Goal: Transaction & Acquisition: Subscribe to service/newsletter

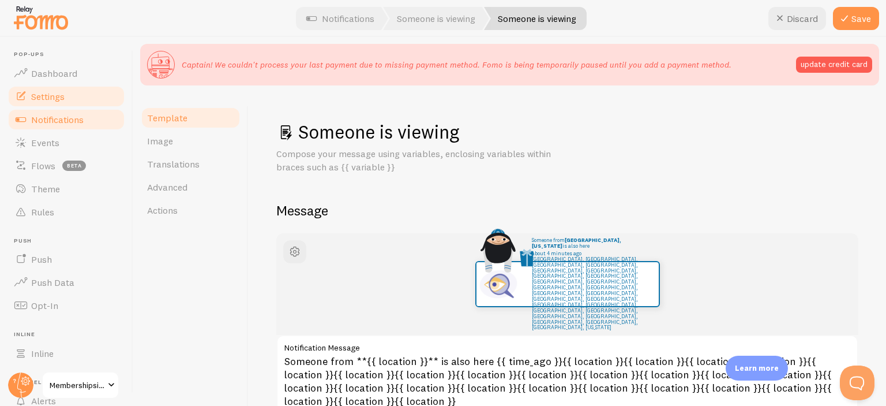
click at [57, 91] on span "Settings" at bounding box center [47, 97] width 33 height 12
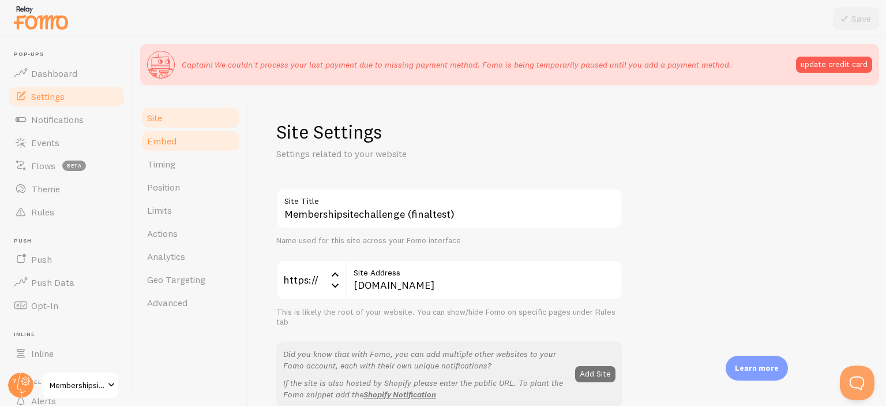
click at [199, 138] on link "Embed" at bounding box center [190, 140] width 101 height 23
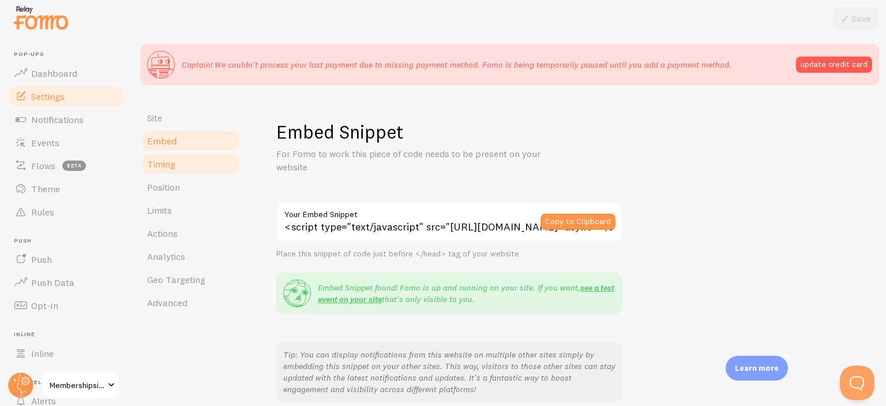
click at [181, 166] on link "Timing" at bounding box center [190, 163] width 101 height 23
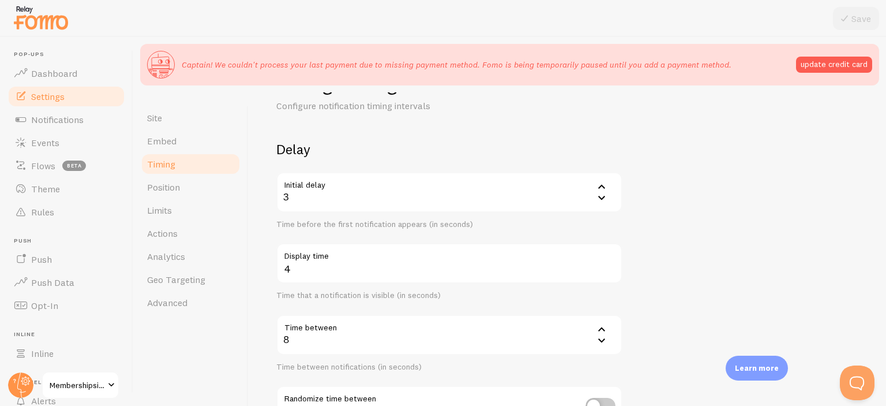
scroll to position [58, 0]
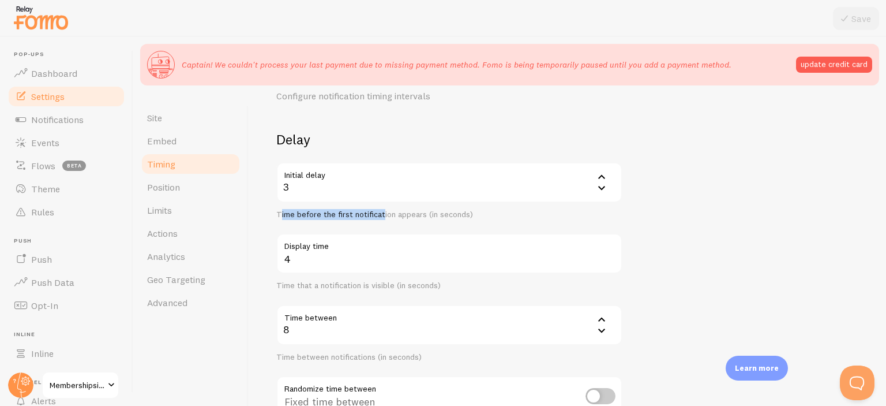
drag, startPoint x: 282, startPoint y: 211, endPoint x: 398, endPoint y: 223, distance: 116.7
click at [398, 223] on div "Delay Initial delay 3 3 1 2 3 4 5 Time before the first notification appears (i…" at bounding box center [449, 282] width 346 height 304
click at [413, 221] on div "Delay Initial delay 3 3 1 2 3 4 5 Time before the first notification appears (i…" at bounding box center [449, 282] width 346 height 304
click at [413, 220] on div "Delay Initial delay 3 3 1 2 3 4 5 Time before the first notification appears (i…" at bounding box center [449, 282] width 346 height 304
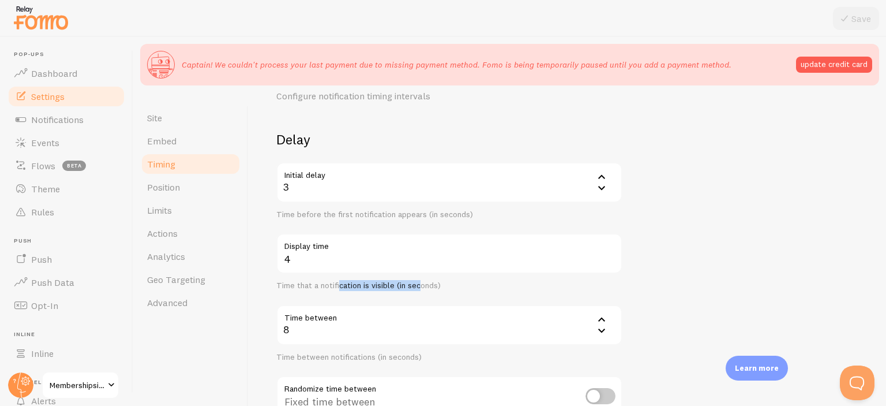
drag, startPoint x: 393, startPoint y: 283, endPoint x: 423, endPoint y: 288, distance: 30.4
click at [423, 288] on div "Time that a notification is visible (in seconds)" at bounding box center [449, 285] width 346 height 10
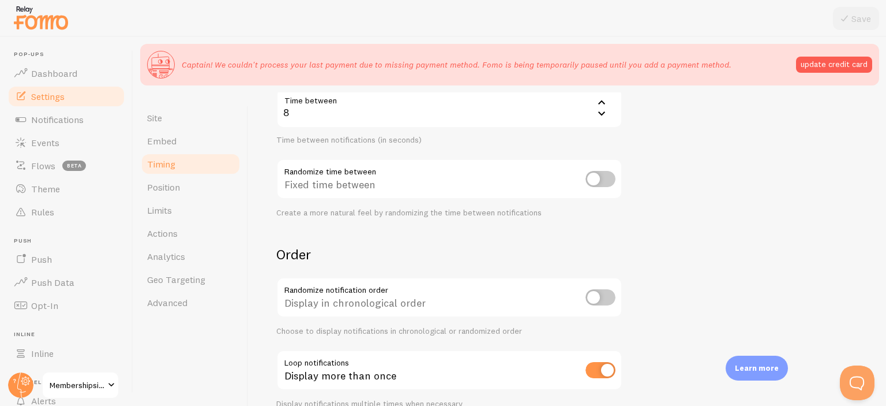
scroll to position [276, 0]
click at [347, 182] on div "Fixed time between" at bounding box center [449, 179] width 346 height 42
click at [596, 175] on input "checkbox" at bounding box center [601, 178] width 30 height 16
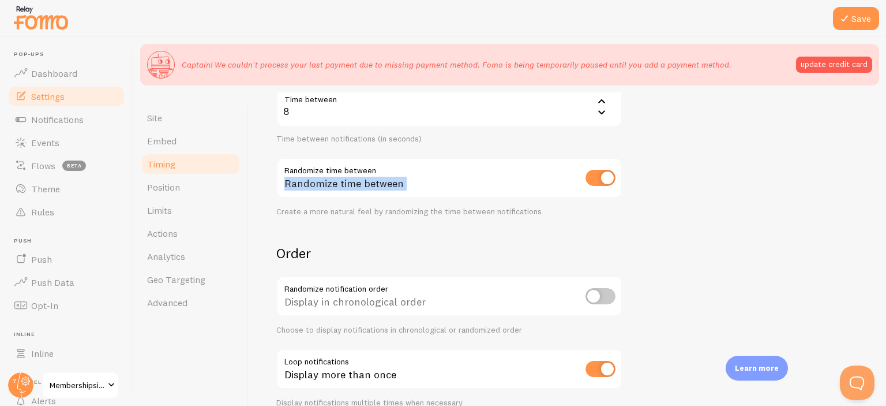
click at [596, 175] on input "checkbox" at bounding box center [601, 178] width 30 height 16
checkbox input "false"
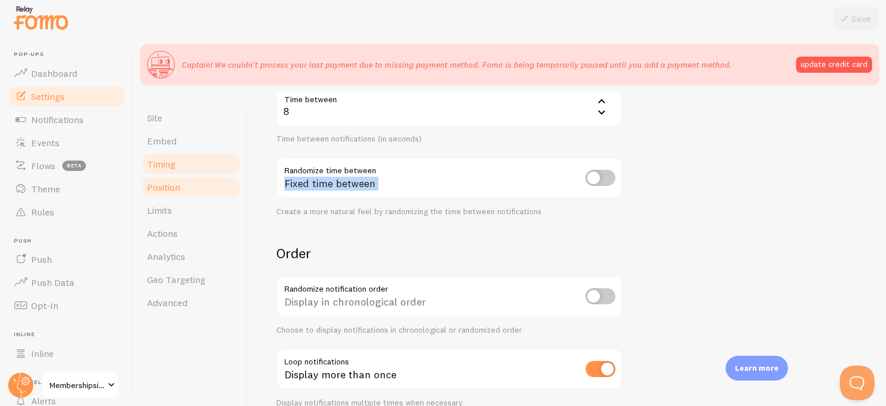
click at [175, 196] on link "Position" at bounding box center [190, 186] width 101 height 23
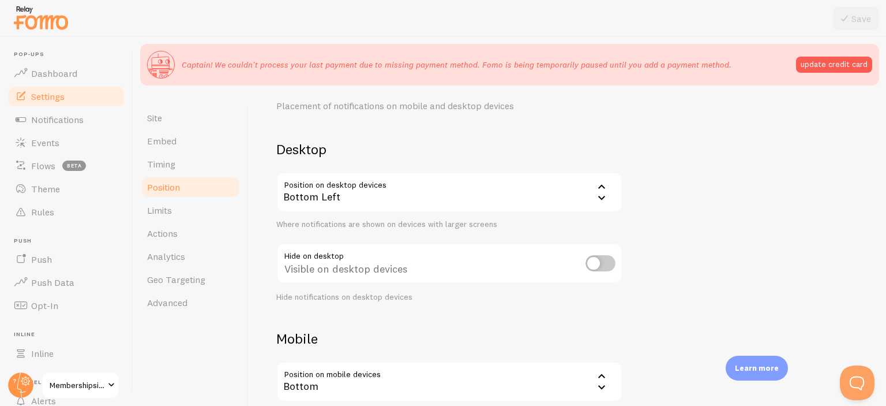
scroll to position [132, 0]
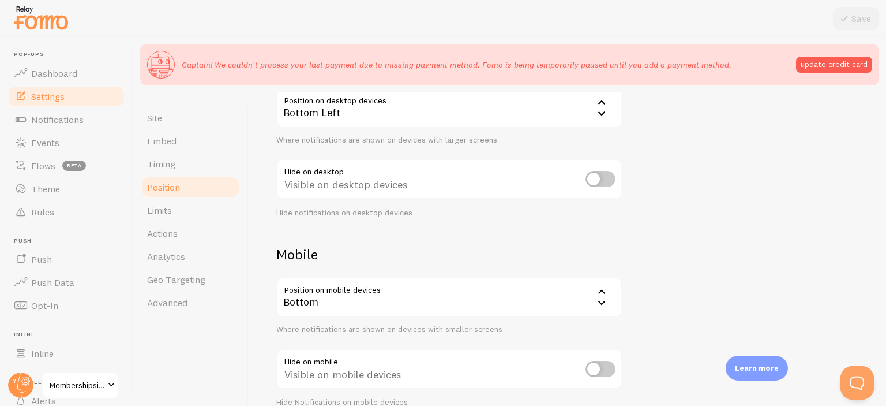
click at [366, 284] on div "Bottom" at bounding box center [449, 297] width 346 height 40
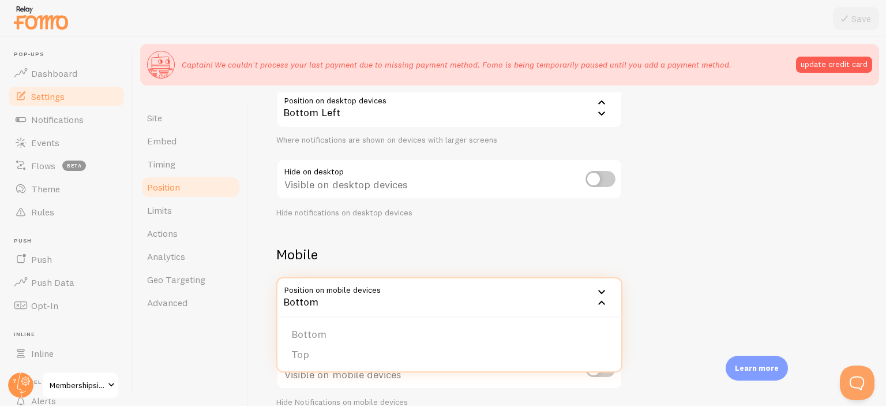
click at [385, 265] on div "Mobile Position on mobile devices bottom Bottom Bottom Top Where notifications …" at bounding box center [449, 326] width 346 height 162
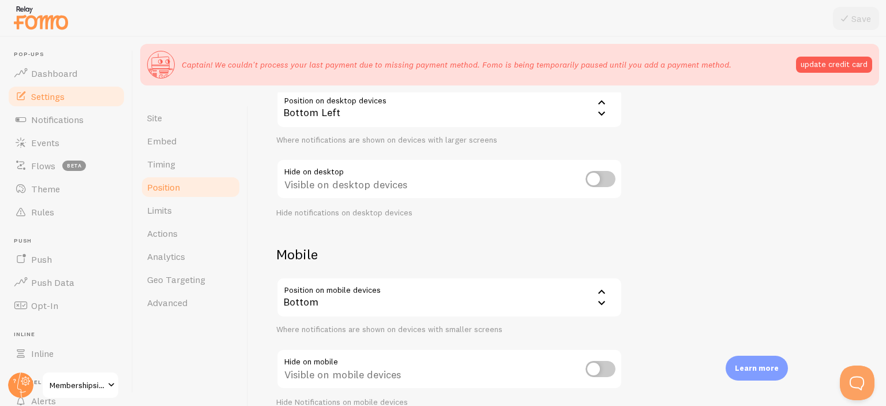
click at [381, 289] on div "Bottom" at bounding box center [449, 297] width 346 height 40
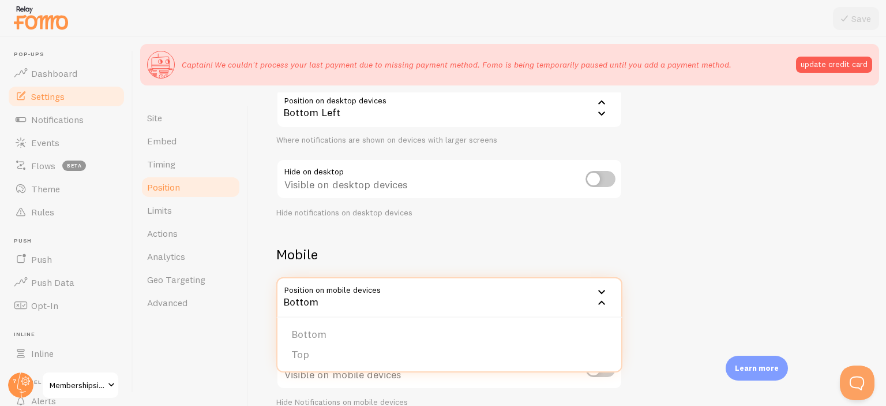
click at [381, 289] on div "Bottom" at bounding box center [449, 297] width 346 height 40
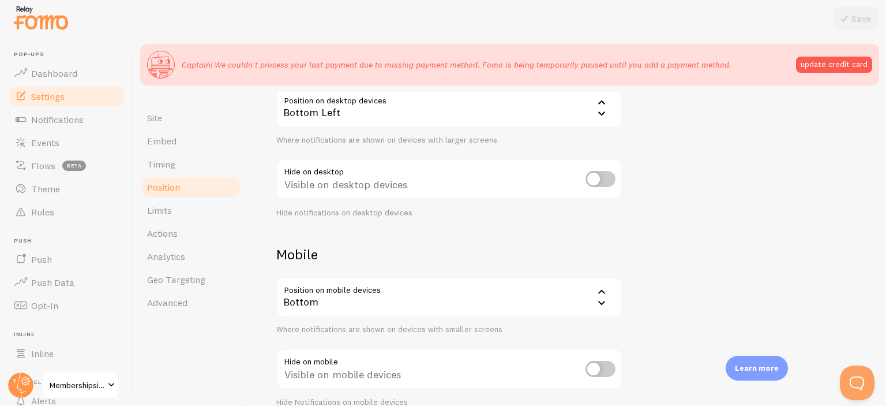
click at [381, 289] on div "Bottom" at bounding box center [449, 297] width 346 height 40
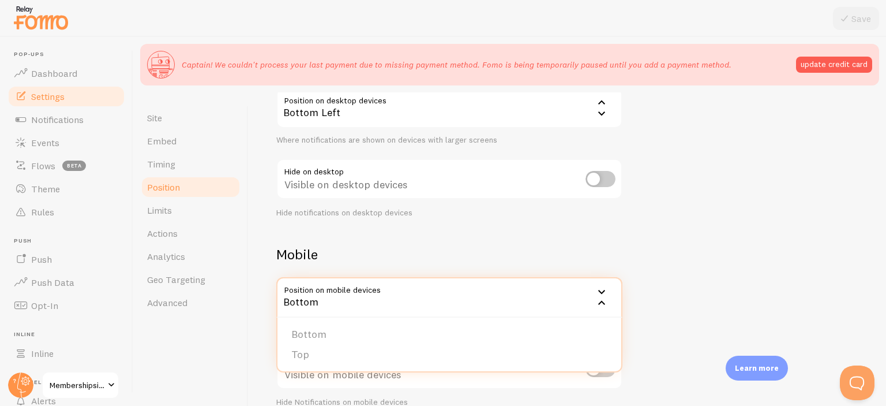
click at [381, 289] on div "Bottom" at bounding box center [449, 297] width 346 height 40
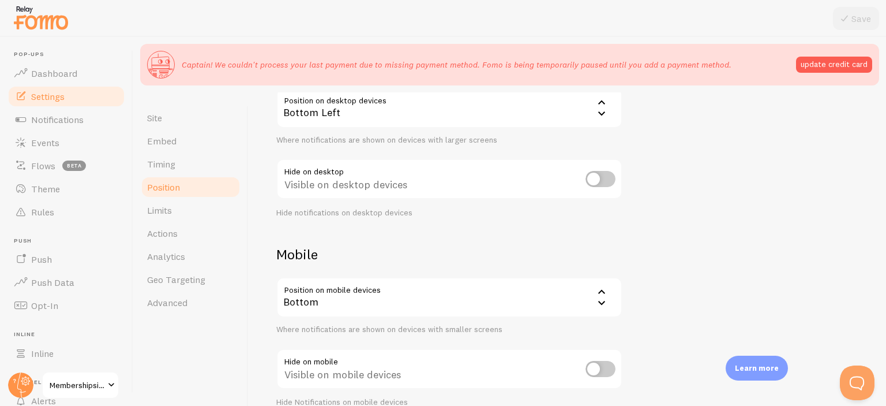
click at [366, 330] on div "Where notifications are shown on devices with smaller screens" at bounding box center [449, 329] width 346 height 10
click at [378, 258] on h2 "Mobile" at bounding box center [449, 254] width 346 height 18
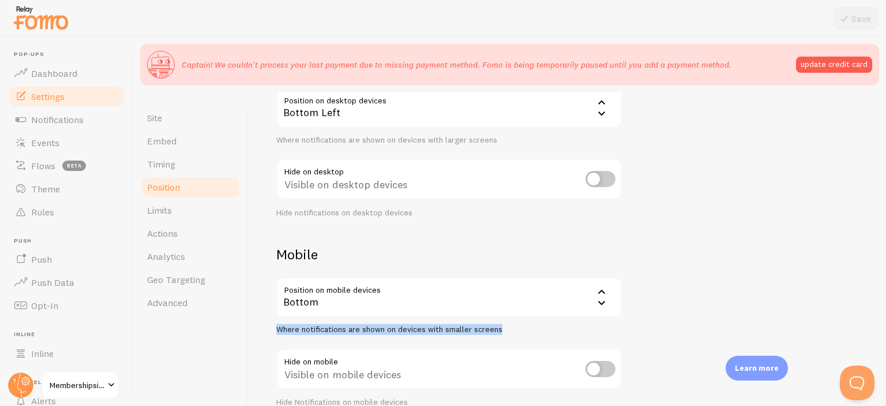
click at [340, 326] on div "Where notifications are shown on devices with smaller screens" at bounding box center [449, 329] width 346 height 10
click at [329, 373] on div "Visible on mobile devices" at bounding box center [449, 369] width 346 height 42
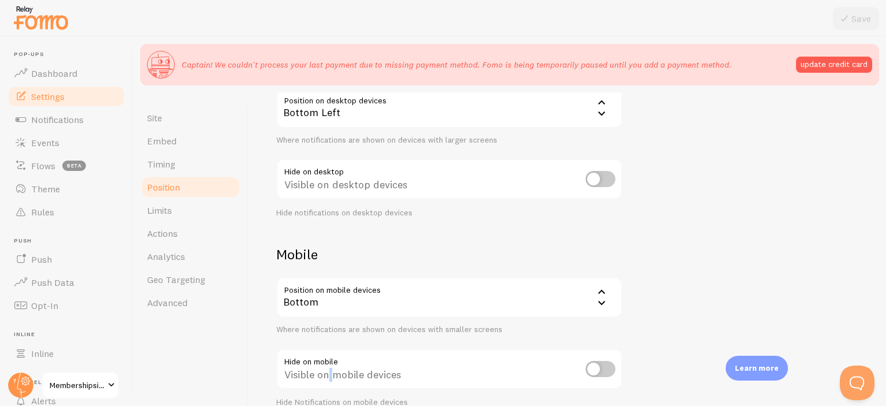
click at [329, 373] on div "Visible on mobile devices" at bounding box center [449, 369] width 346 height 42
click at [348, 332] on div "Where notifications are shown on devices with smaller screens" at bounding box center [449, 329] width 346 height 10
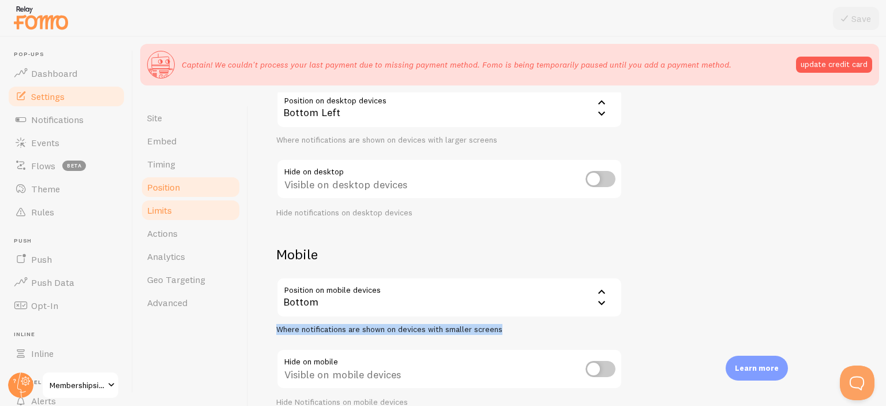
click at [182, 211] on link "Limits" at bounding box center [190, 209] width 101 height 23
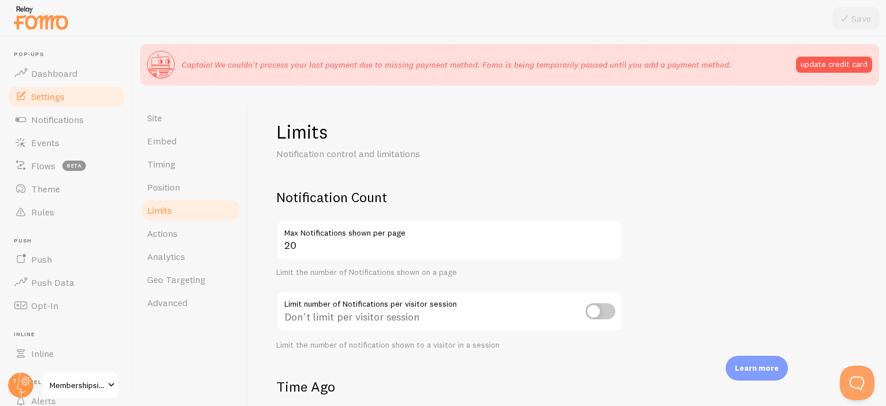
click at [338, 223] on label "Max Notifications shown per page" at bounding box center [449, 230] width 346 height 20
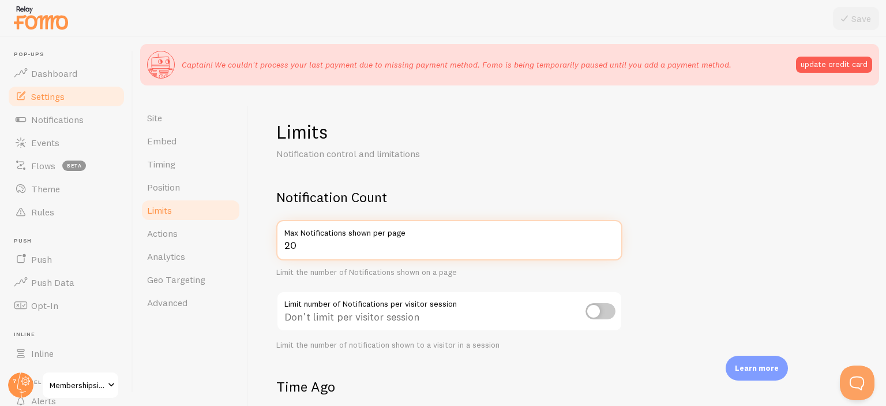
click at [338, 223] on input "20" at bounding box center [449, 240] width 346 height 40
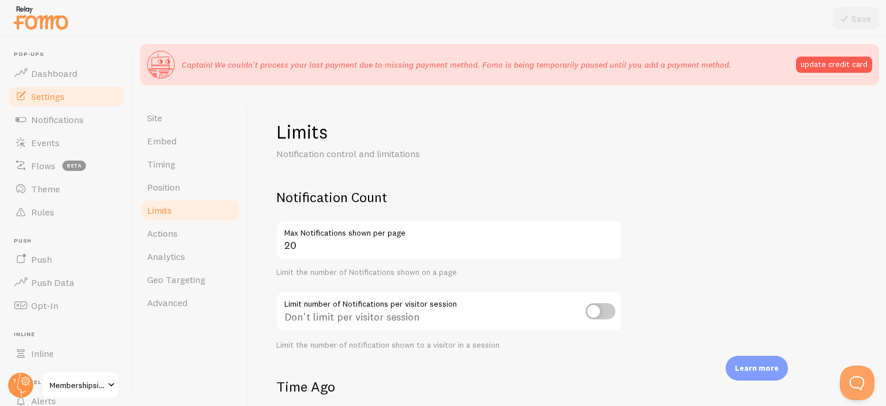
click at [338, 223] on label "Max Notifications shown per page" at bounding box center [449, 230] width 346 height 20
click at [338, 223] on input "20" at bounding box center [449, 240] width 346 height 40
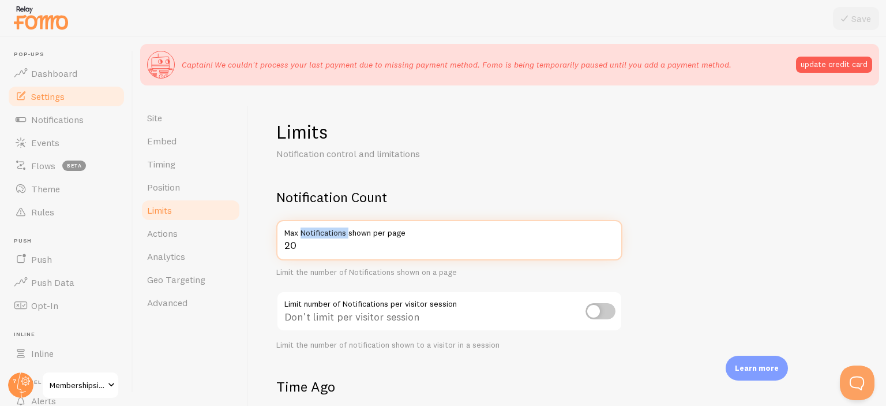
click at [388, 250] on input "20" at bounding box center [449, 240] width 346 height 40
drag, startPoint x: 342, startPoint y: 245, endPoint x: 211, endPoint y: 239, distance: 130.5
click at [211, 239] on div "Site Embed Timing Position Limits Actions Analytics Geo Targeting Advanced Limi…" at bounding box center [509, 276] width 753 height 369
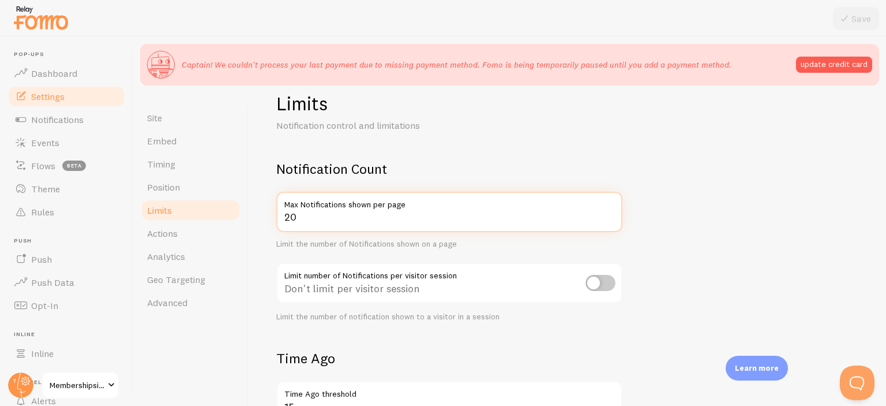
scroll to position [38, 0]
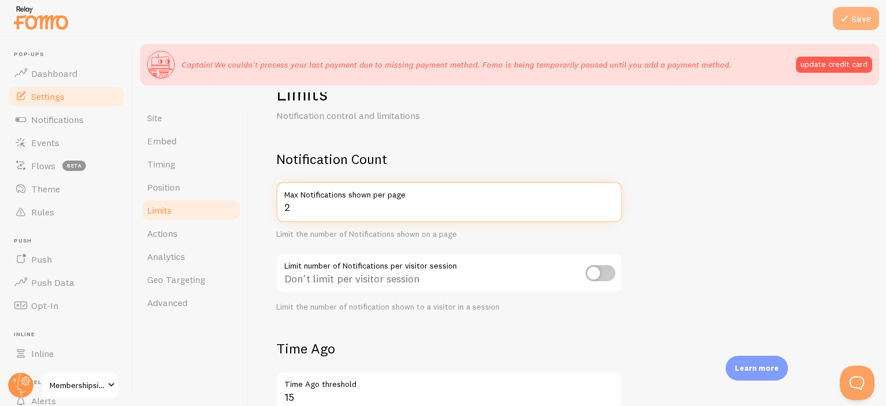
type input "2"
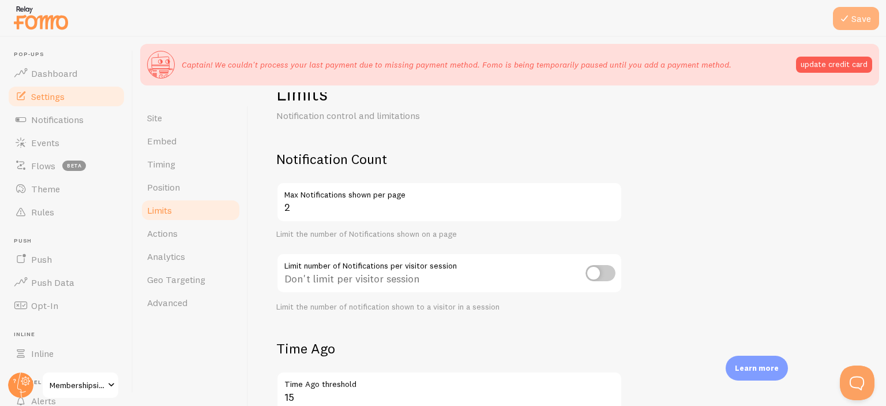
click at [860, 21] on button "Save" at bounding box center [856, 18] width 46 height 23
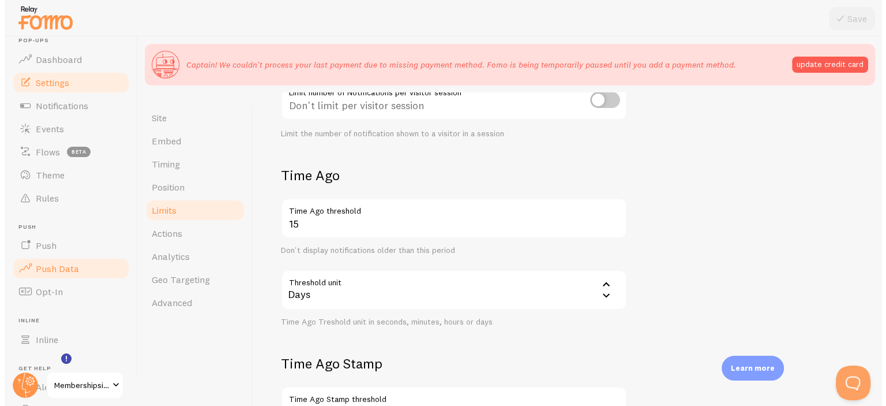
scroll to position [0, 0]
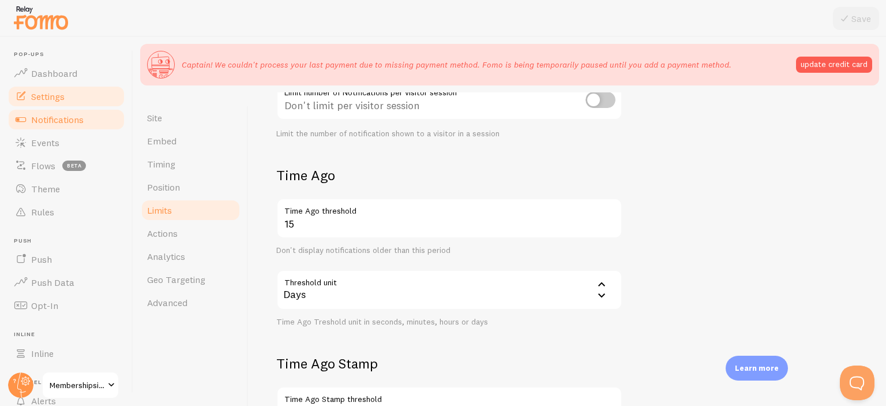
click at [70, 121] on span "Notifications" at bounding box center [57, 120] width 53 height 12
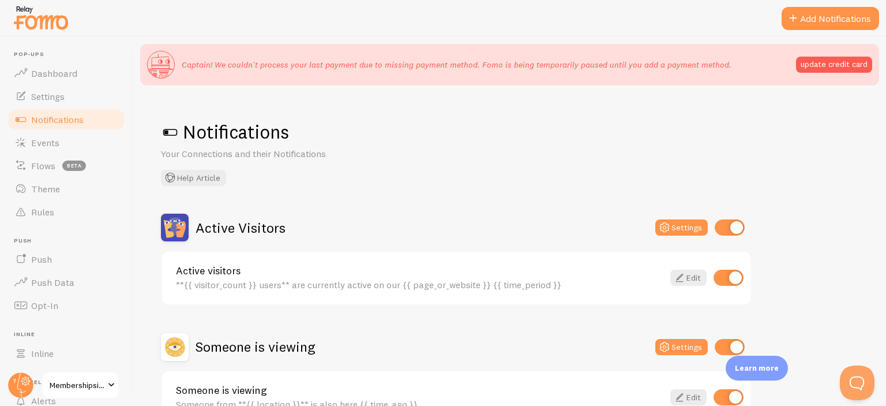
scroll to position [17, 0]
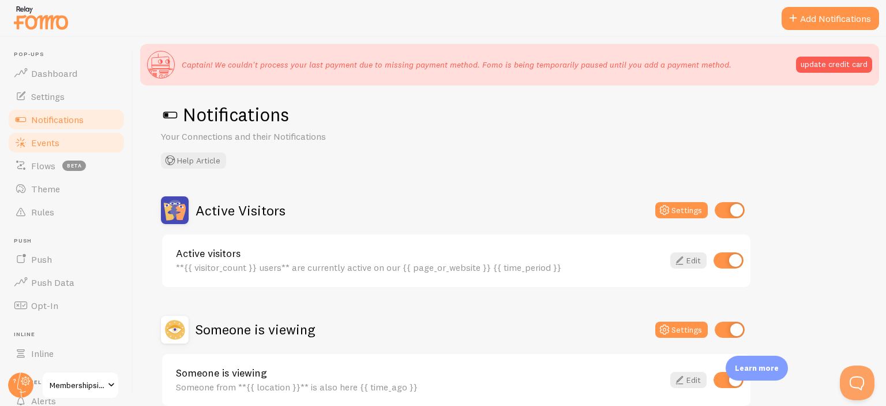
click at [46, 136] on link "Events" at bounding box center [66, 142] width 119 height 23
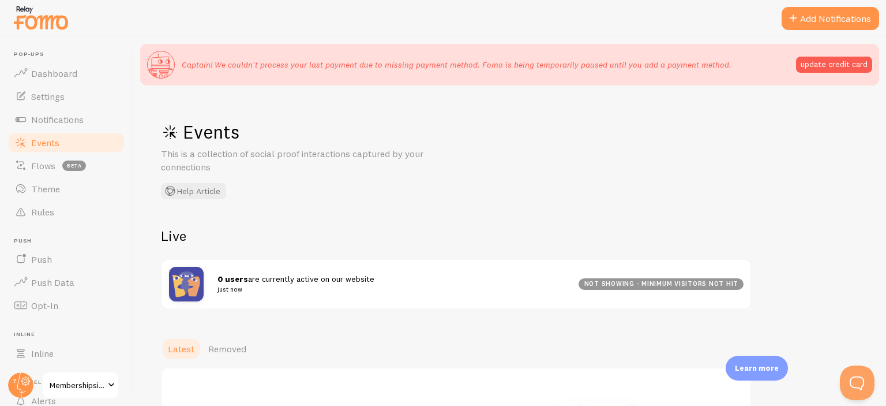
scroll to position [107, 0]
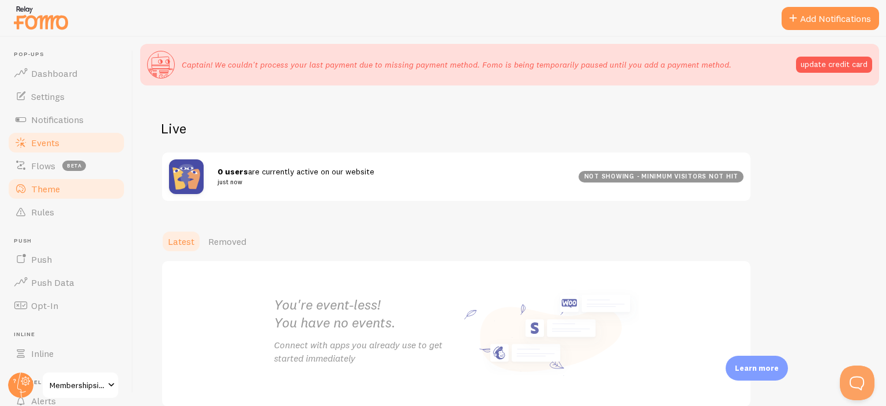
click at [44, 189] on span "Theme" at bounding box center [45, 189] width 29 height 12
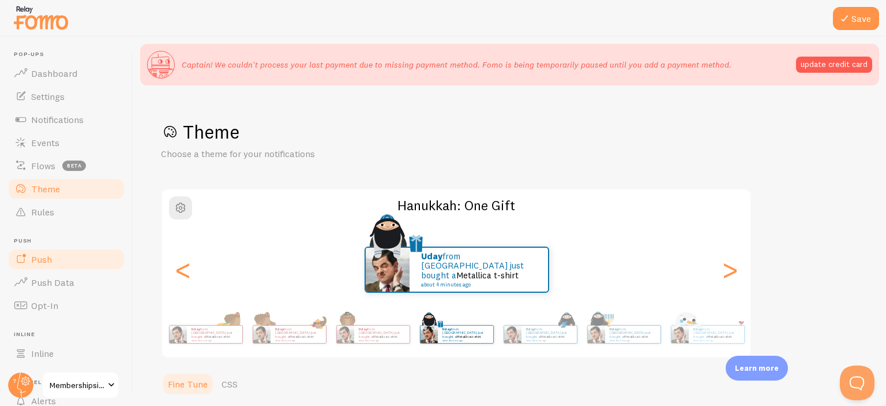
click at [57, 265] on link "Push" at bounding box center [66, 259] width 119 height 23
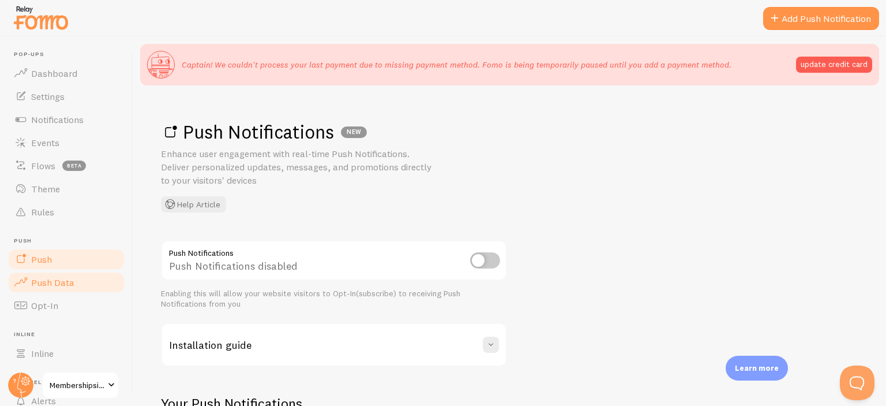
click at [56, 283] on span "Push Data" at bounding box center [52, 282] width 43 height 12
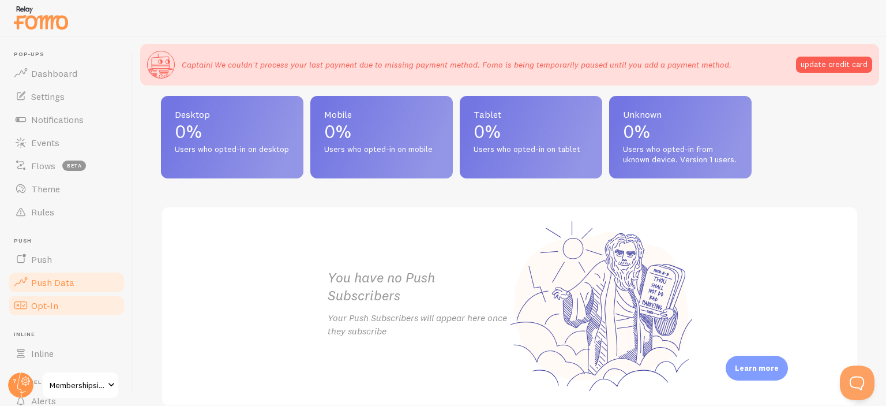
scroll to position [94, 0]
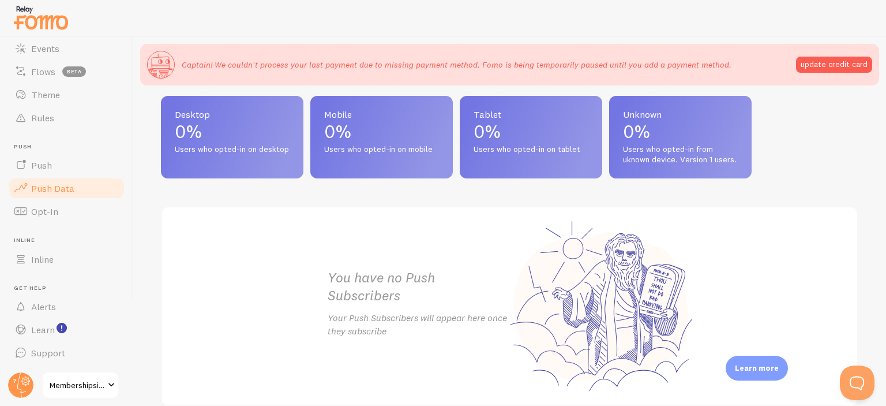
click at [86, 385] on span "Membershipsitechallenge (finaltest)" at bounding box center [77, 385] width 55 height 14
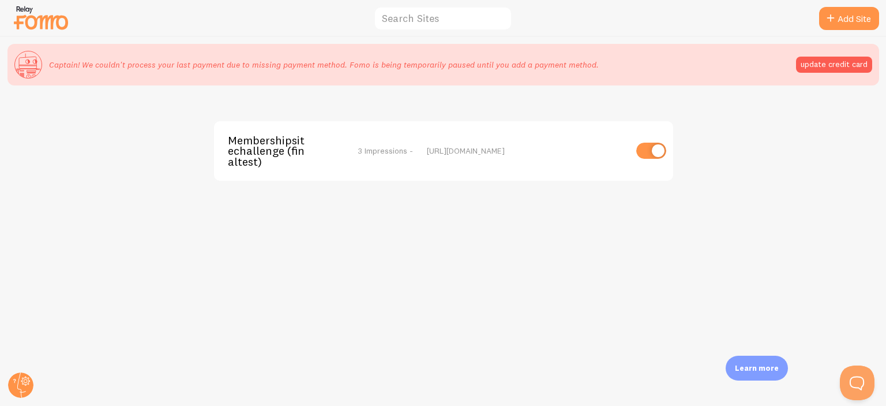
click at [44, 17] on img at bounding box center [41, 17] width 58 height 29
click at [55, 15] on img at bounding box center [41, 17] width 58 height 29
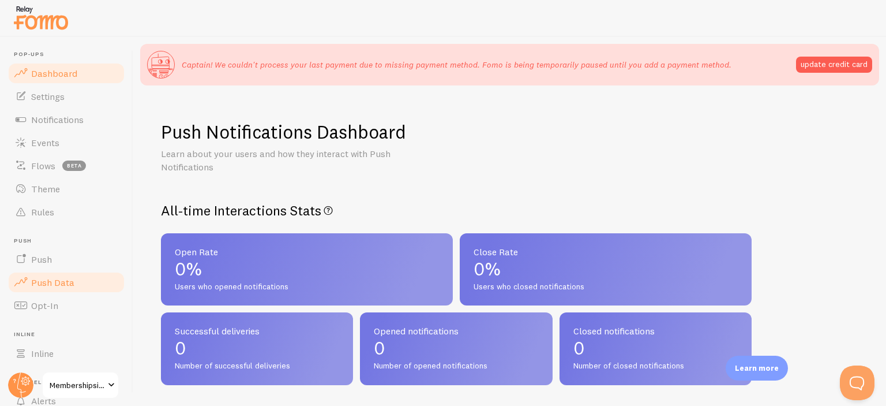
click at [37, 83] on link "Dashboard" at bounding box center [66, 73] width 119 height 23
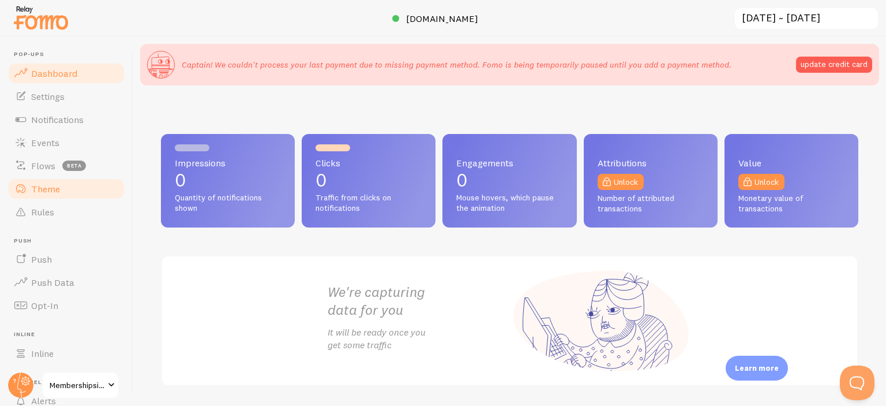
scroll to position [94, 0]
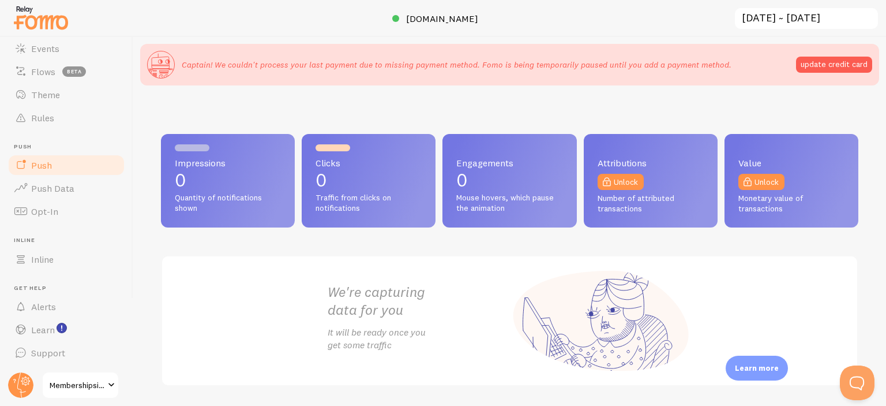
click at [50, 173] on link "Push" at bounding box center [66, 164] width 119 height 23
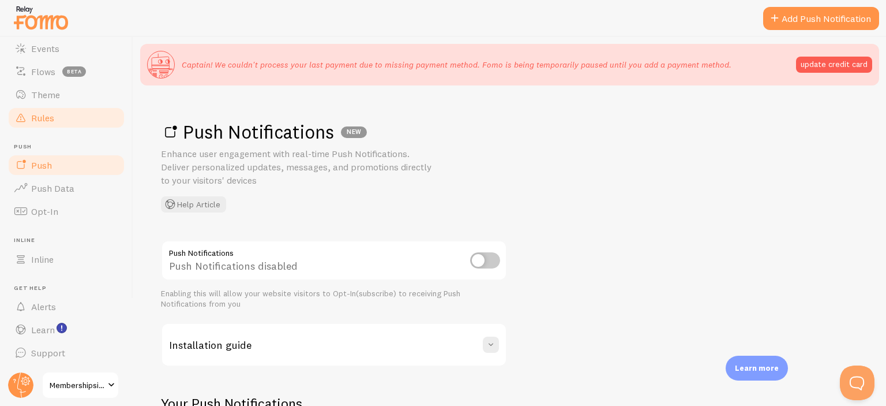
click at [63, 116] on link "Rules" at bounding box center [66, 117] width 119 height 23
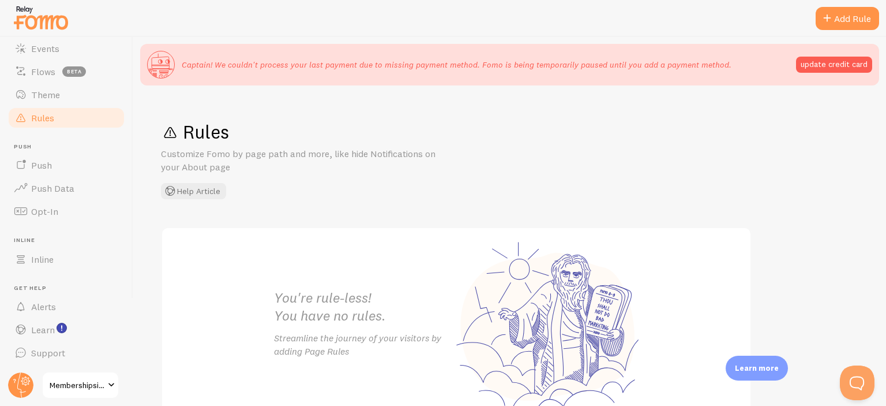
scroll to position [20, 0]
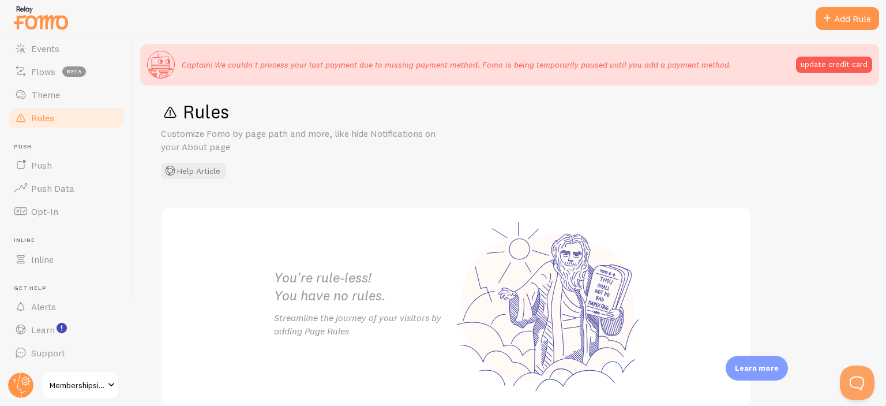
click at [97, 387] on span "Membershipsitechallenge (finaltest)" at bounding box center [77, 385] width 55 height 14
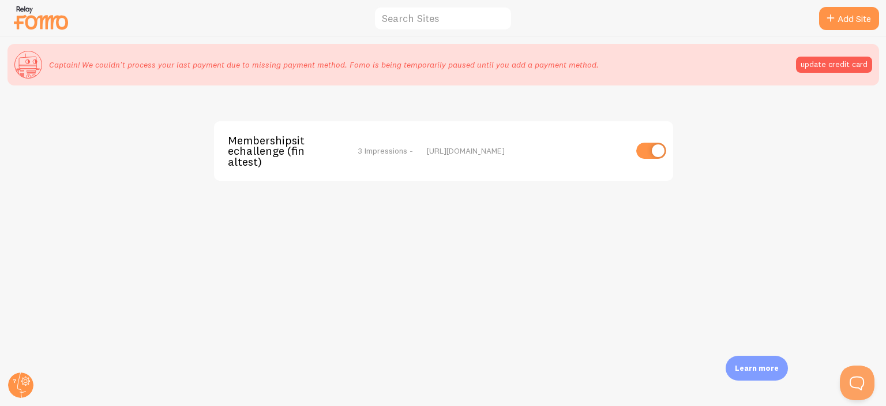
click at [653, 154] on input "checkbox" at bounding box center [651, 151] width 30 height 16
checkbox input "false"
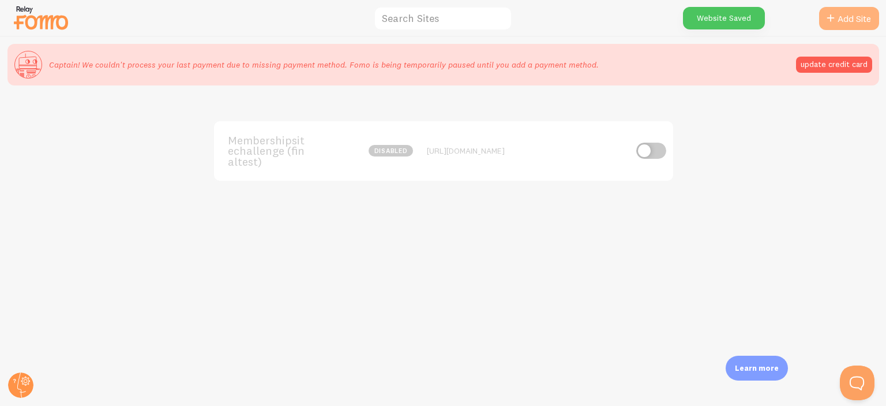
click at [831, 24] on icon at bounding box center [831, 19] width 14 height 14
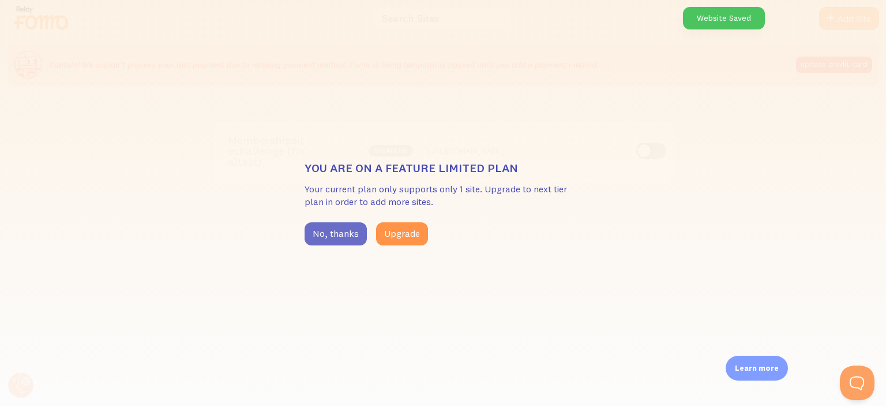
click at [328, 237] on button "No, thanks" at bounding box center [336, 233] width 62 height 23
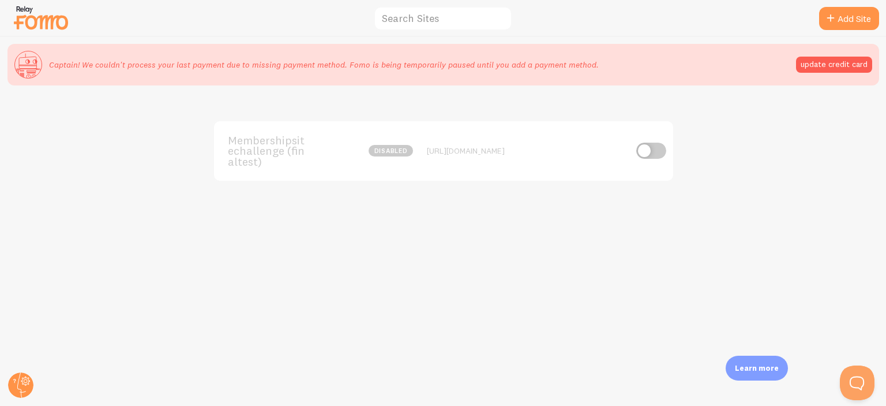
click at [39, 16] on img at bounding box center [41, 17] width 58 height 29
click at [12, 381] on circle at bounding box center [20, 384] width 25 height 25
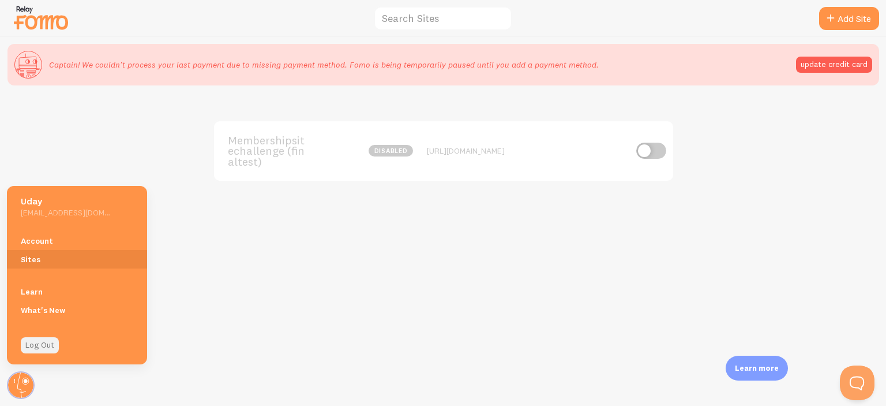
click at [37, 341] on link "Log Out" at bounding box center [40, 345] width 38 height 16
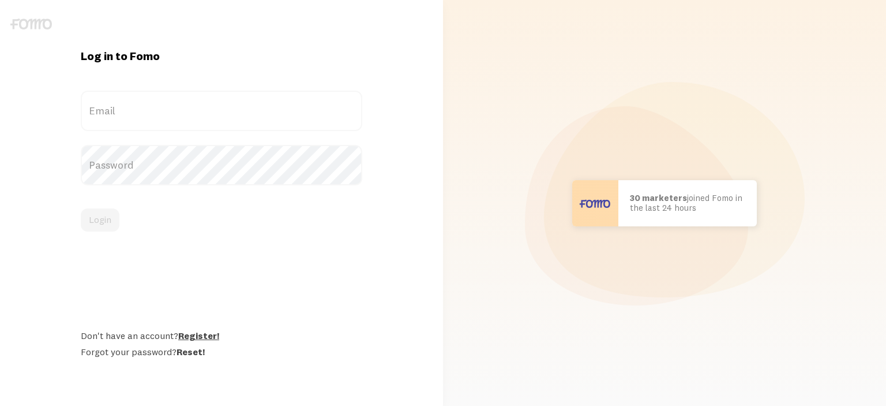
click at [198, 340] on link "Register!" at bounding box center [198, 335] width 41 height 12
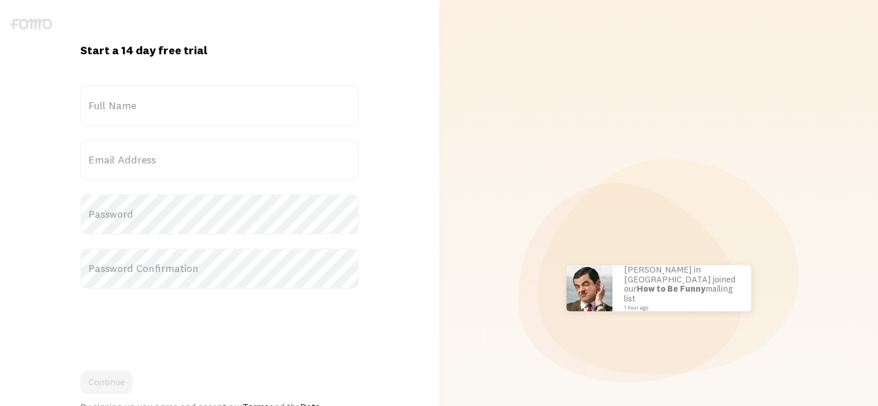
click at [199, 179] on label "Email Address" at bounding box center [219, 160] width 279 height 40
click at [199, 179] on input "Email Address" at bounding box center [219, 160] width 279 height 40
click at [200, 163] on label "Email Address" at bounding box center [219, 160] width 279 height 40
click at [200, 163] on input "Email Address" at bounding box center [219, 160] width 279 height 40
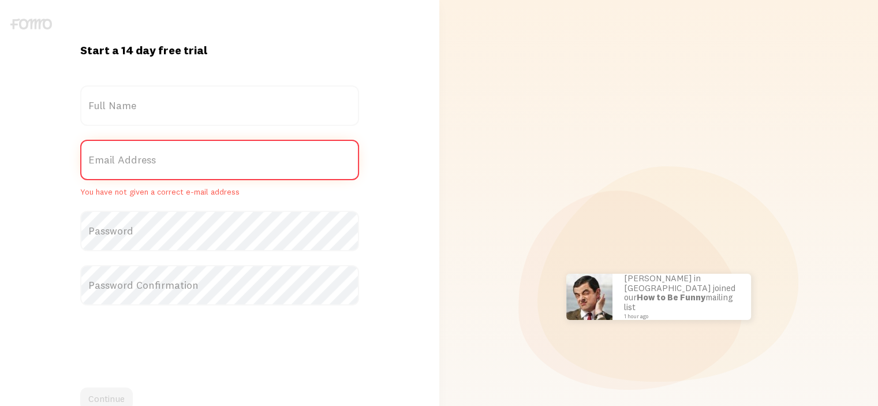
paste input "[EMAIL_ADDRESS][DOMAIN_NAME]"
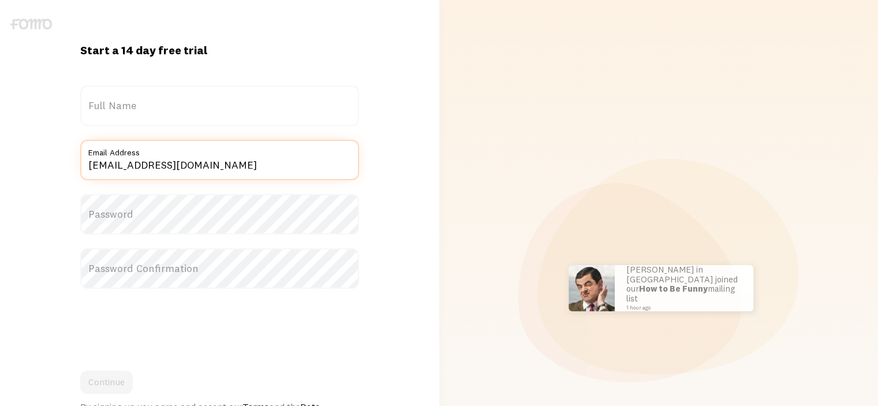
click at [136, 164] on input "[EMAIL_ADDRESS][DOMAIN_NAME]" at bounding box center [219, 160] width 279 height 40
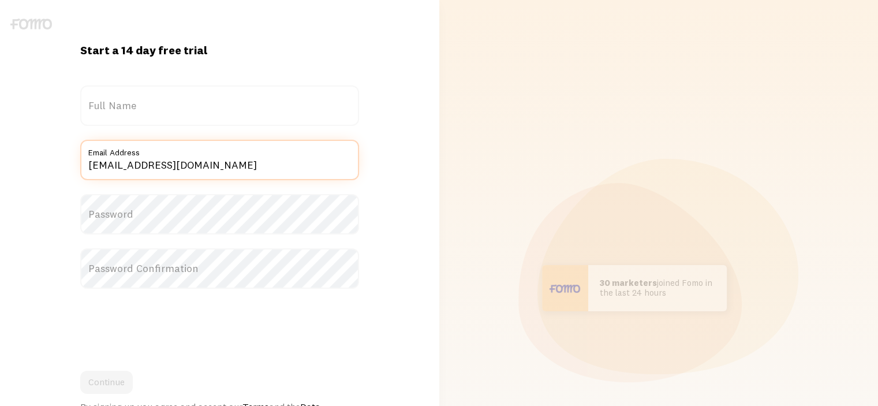
type input "[EMAIL_ADDRESS][DOMAIN_NAME]"
click at [163, 104] on label "Full Name" at bounding box center [219, 105] width 279 height 40
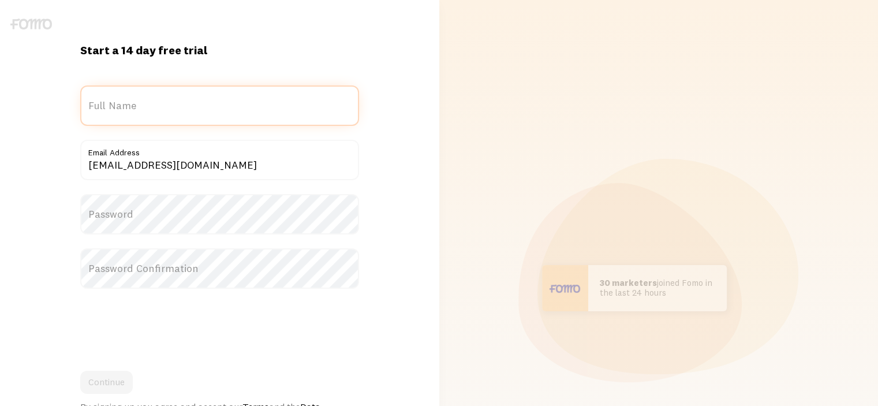
click at [163, 104] on input "Full Name" at bounding box center [219, 105] width 279 height 40
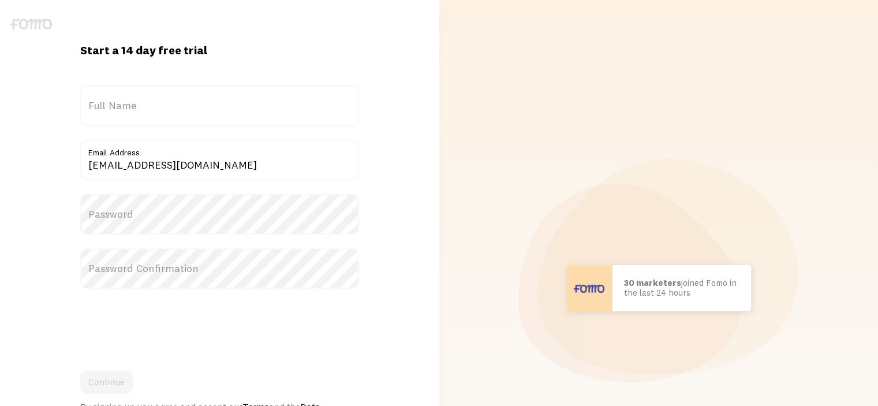
click at [160, 104] on label "Full Name" at bounding box center [219, 105] width 279 height 40
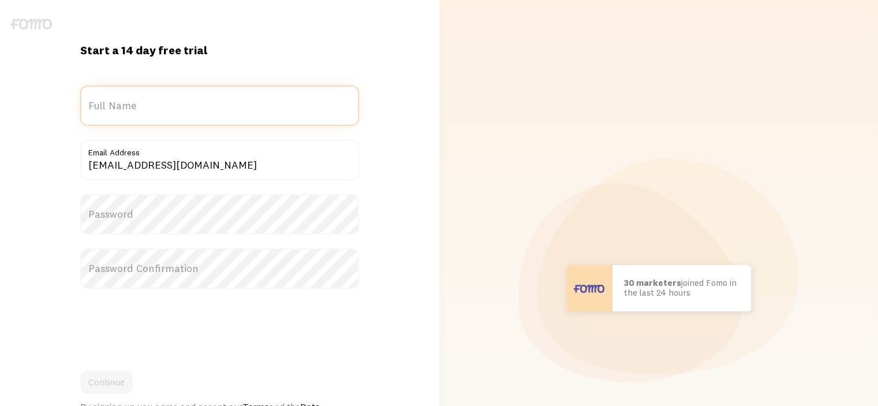
click at [160, 104] on input "Full Name" at bounding box center [219, 105] width 279 height 40
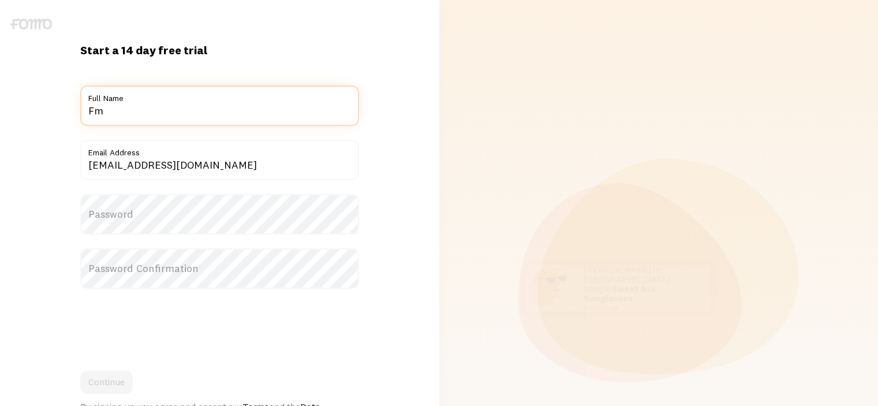
paste input "munik"
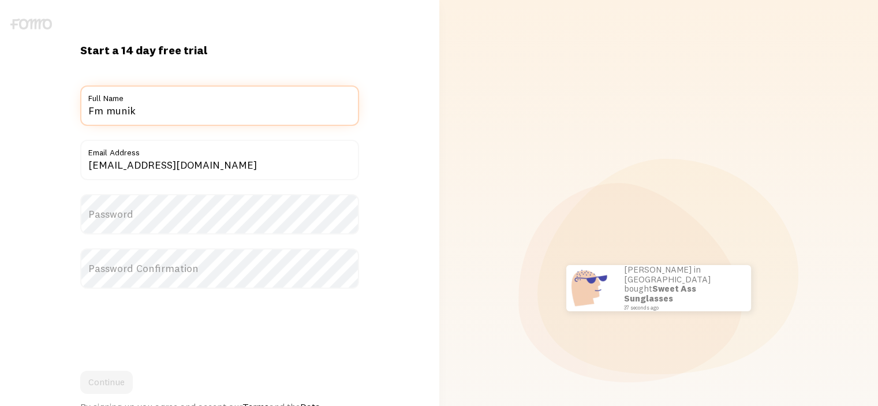
type input "Fm munik"
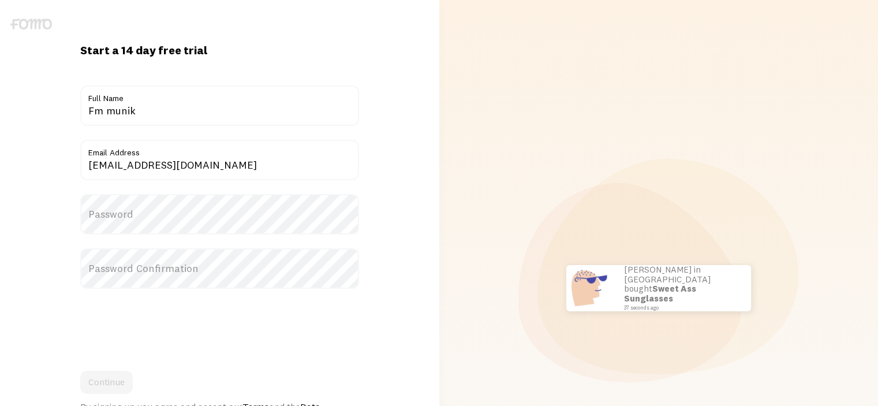
click at [131, 212] on label "Password" at bounding box center [219, 214] width 279 height 40
click at [137, 170] on input "[EMAIL_ADDRESS][DOMAIN_NAME]" at bounding box center [219, 160] width 279 height 40
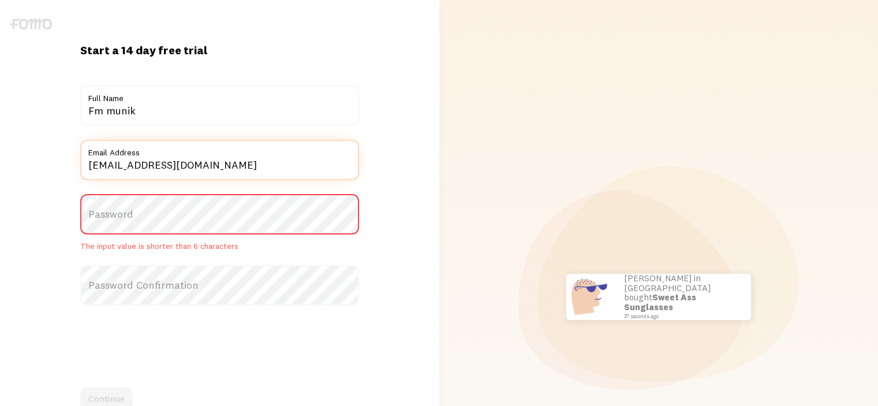
click at [137, 170] on input "[EMAIL_ADDRESS][DOMAIN_NAME]" at bounding box center [219, 160] width 279 height 40
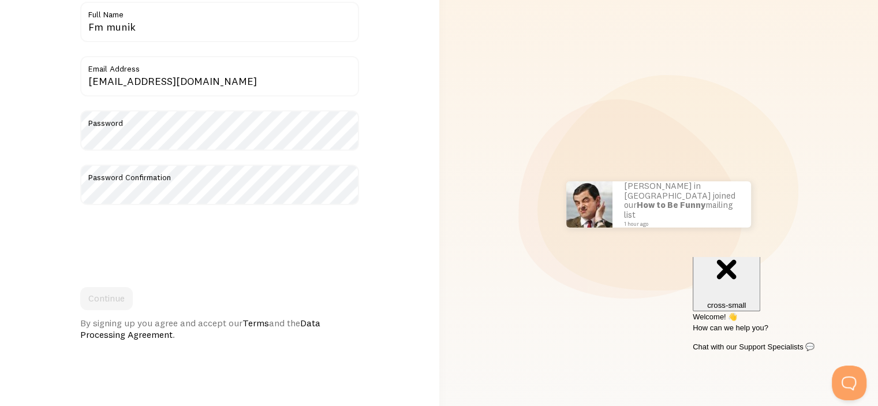
scroll to position [86, 0]
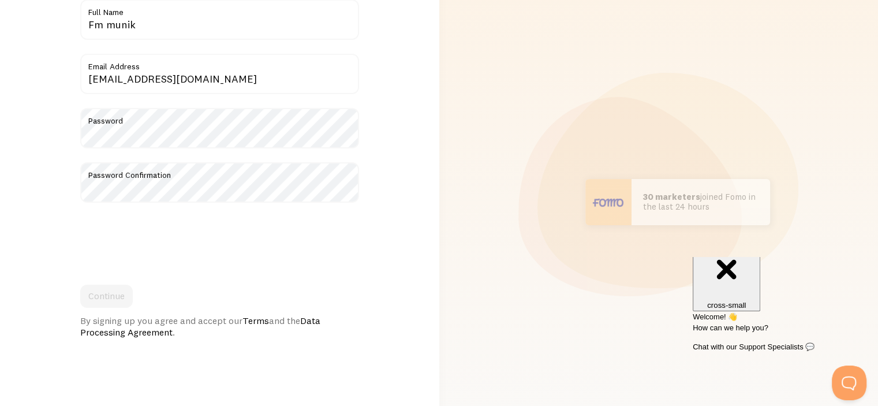
click at [126, 71] on label "Email Address" at bounding box center [219, 64] width 279 height 20
click at [126, 71] on input "[EMAIL_ADDRESS][DOMAIN_NAME]" at bounding box center [219, 74] width 279 height 40
click at [126, 71] on label "Email Address" at bounding box center [219, 64] width 279 height 20
click at [126, 71] on input "[EMAIL_ADDRESS][DOMAIN_NAME]" at bounding box center [219, 74] width 279 height 40
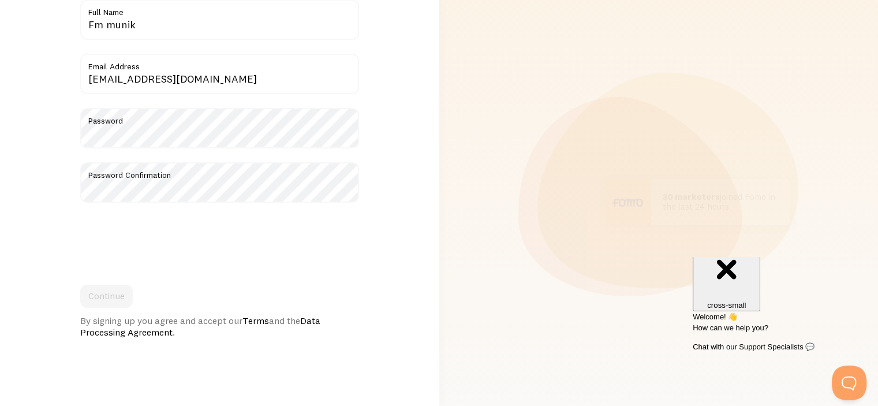
click at [126, 71] on label "Email Address" at bounding box center [219, 64] width 279 height 20
click at [126, 71] on input "[EMAIL_ADDRESS][DOMAIN_NAME]" at bounding box center [219, 74] width 279 height 40
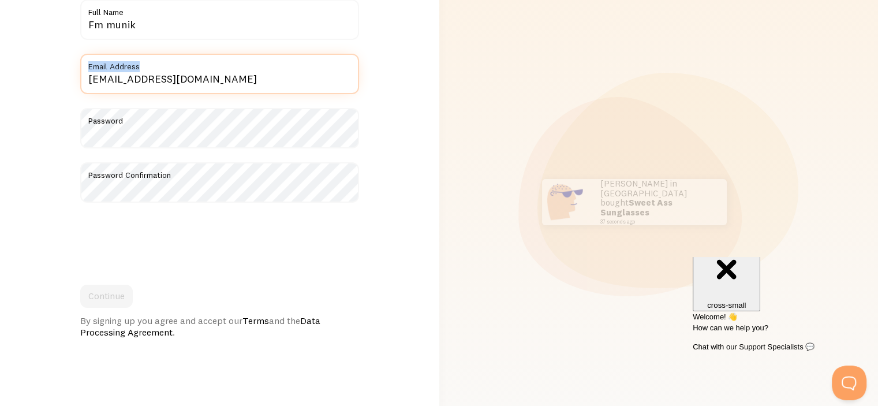
click at [132, 80] on input "[EMAIL_ADDRESS][DOMAIN_NAME]" at bounding box center [219, 74] width 279 height 40
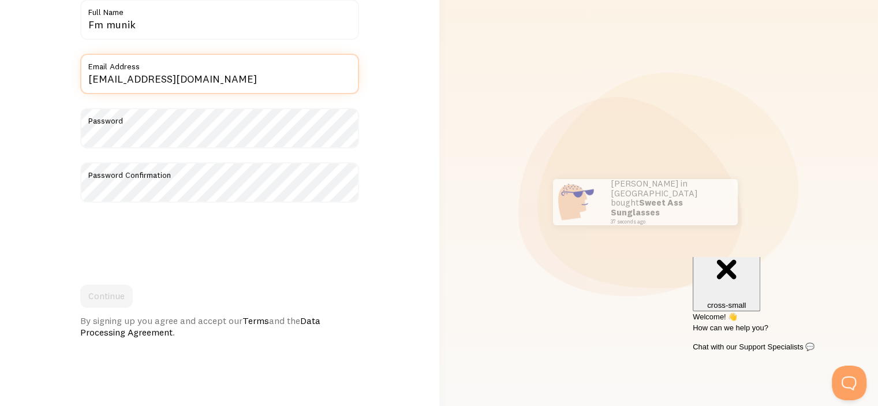
click at [132, 80] on input "[EMAIL_ADDRESS][DOMAIN_NAME]" at bounding box center [219, 74] width 279 height 40
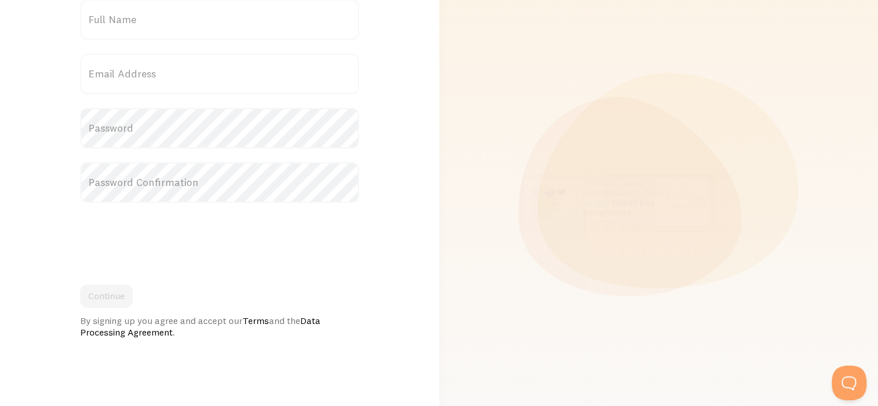
click at [143, 13] on label "Full Name" at bounding box center [219, 19] width 279 height 40
click at [143, 13] on input "Full Name" at bounding box center [219, 19] width 279 height 40
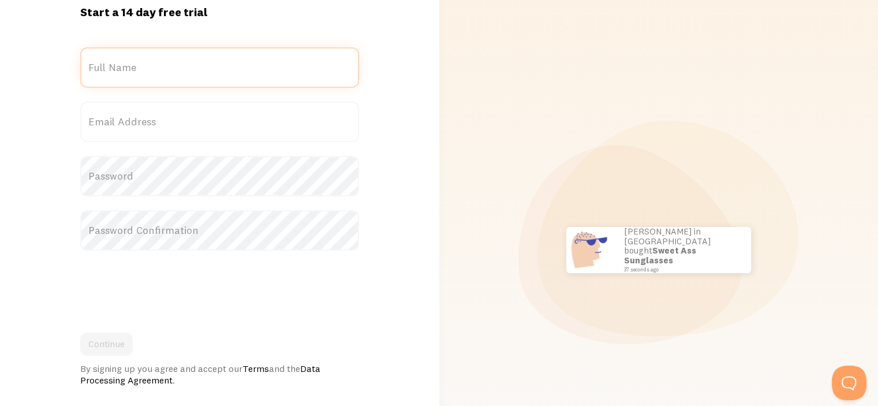
scroll to position [37, 0]
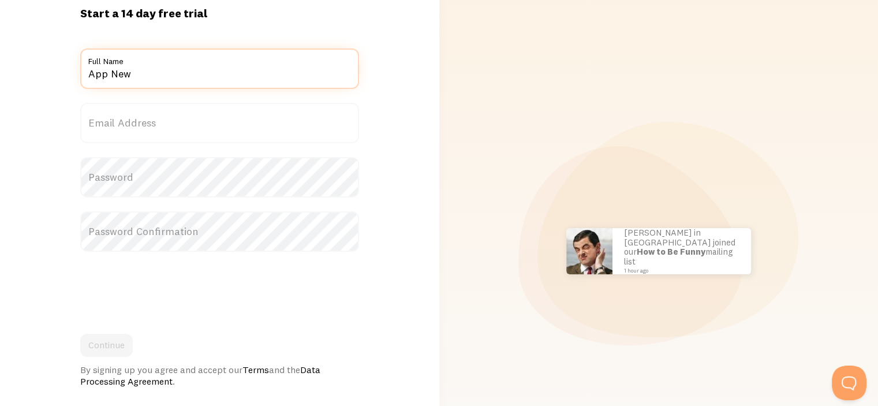
type input "App New"
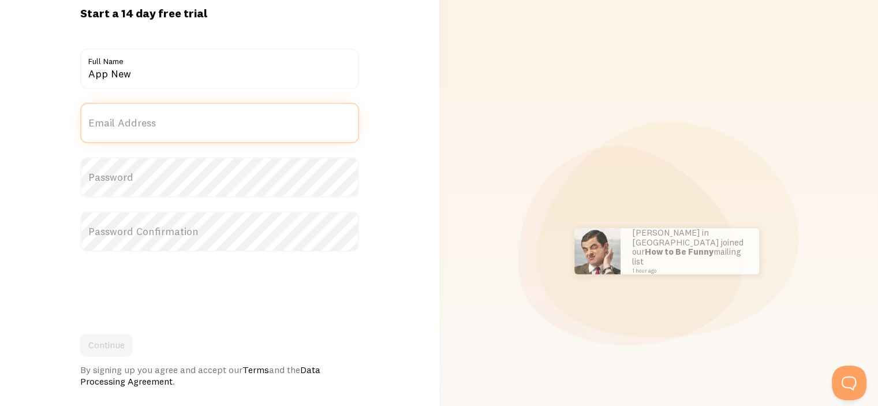
paste input "[EMAIL_ADDRESS][DOMAIN_NAME]"
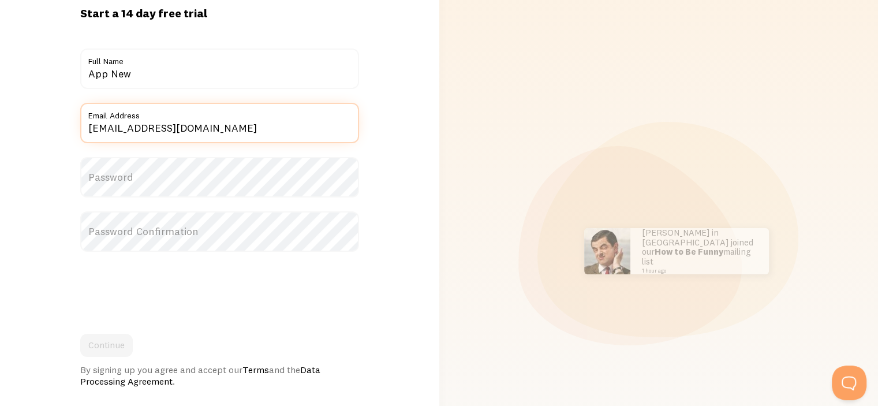
type input "[EMAIL_ADDRESS][DOMAIN_NAME]"
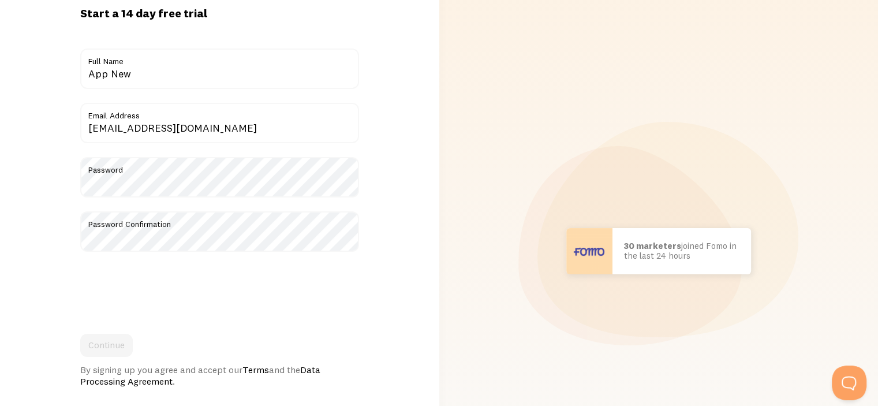
click at [43, 287] on div "Start a 14 day free trial {{ count }} people signed up [DATE]! Title App New Fu…" at bounding box center [219, 251] width 439 height 490
click at [112, 340] on button "Continue" at bounding box center [106, 344] width 53 height 23
